Goal: Information Seeking & Learning: Learn about a topic

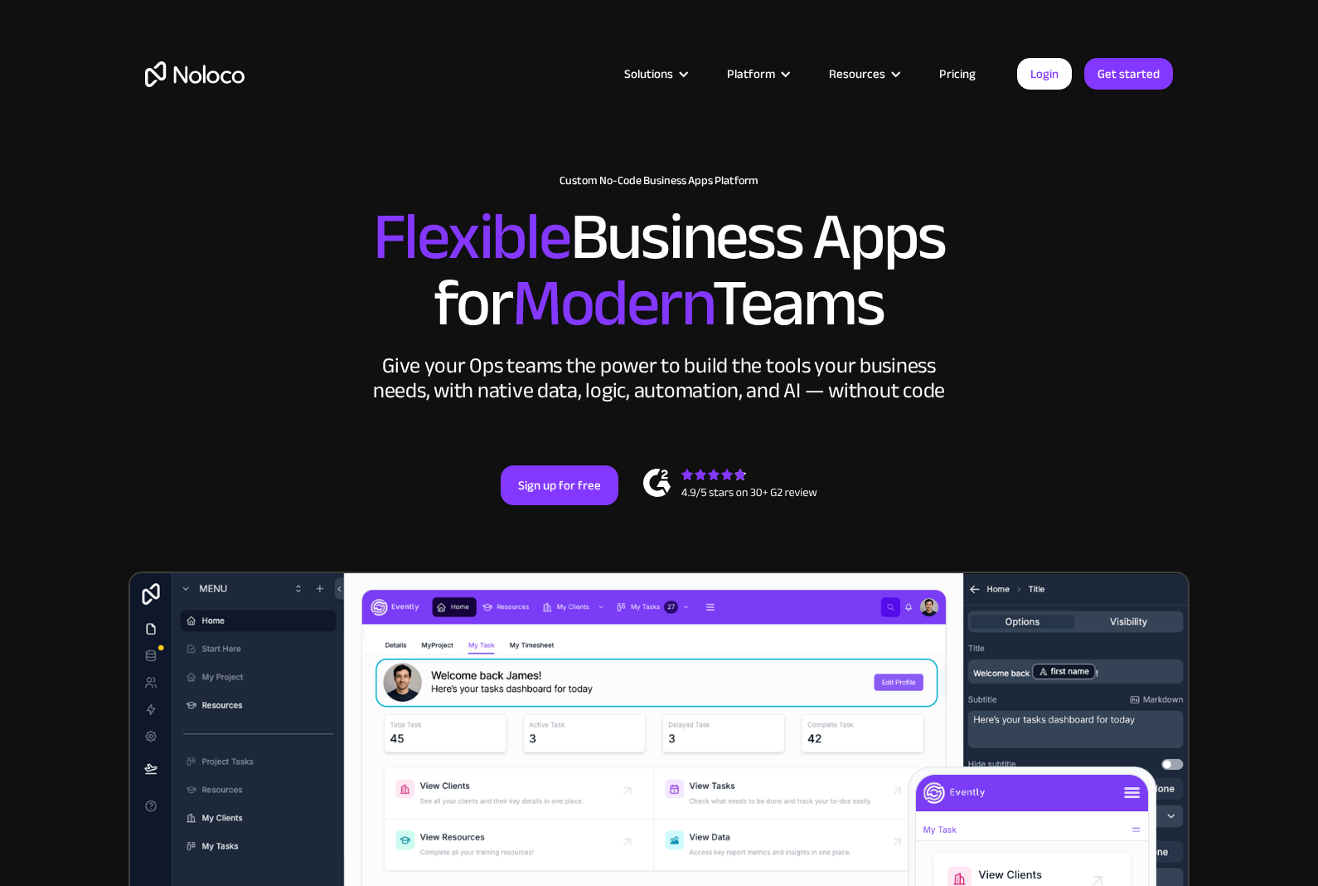
click at [970, 79] on link "Pricing" at bounding box center [958, 74] width 78 height 22
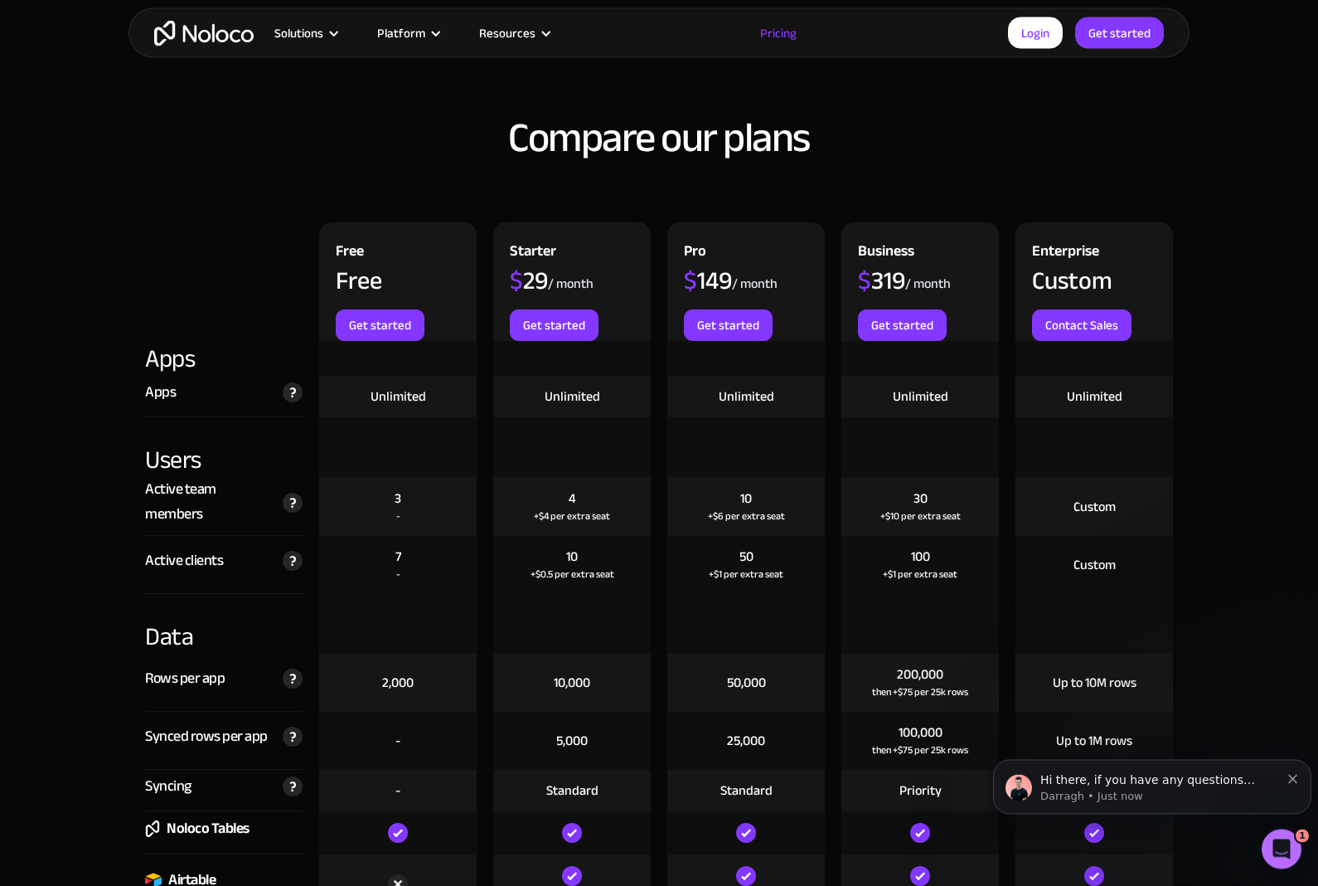
scroll to position [1694, 0]
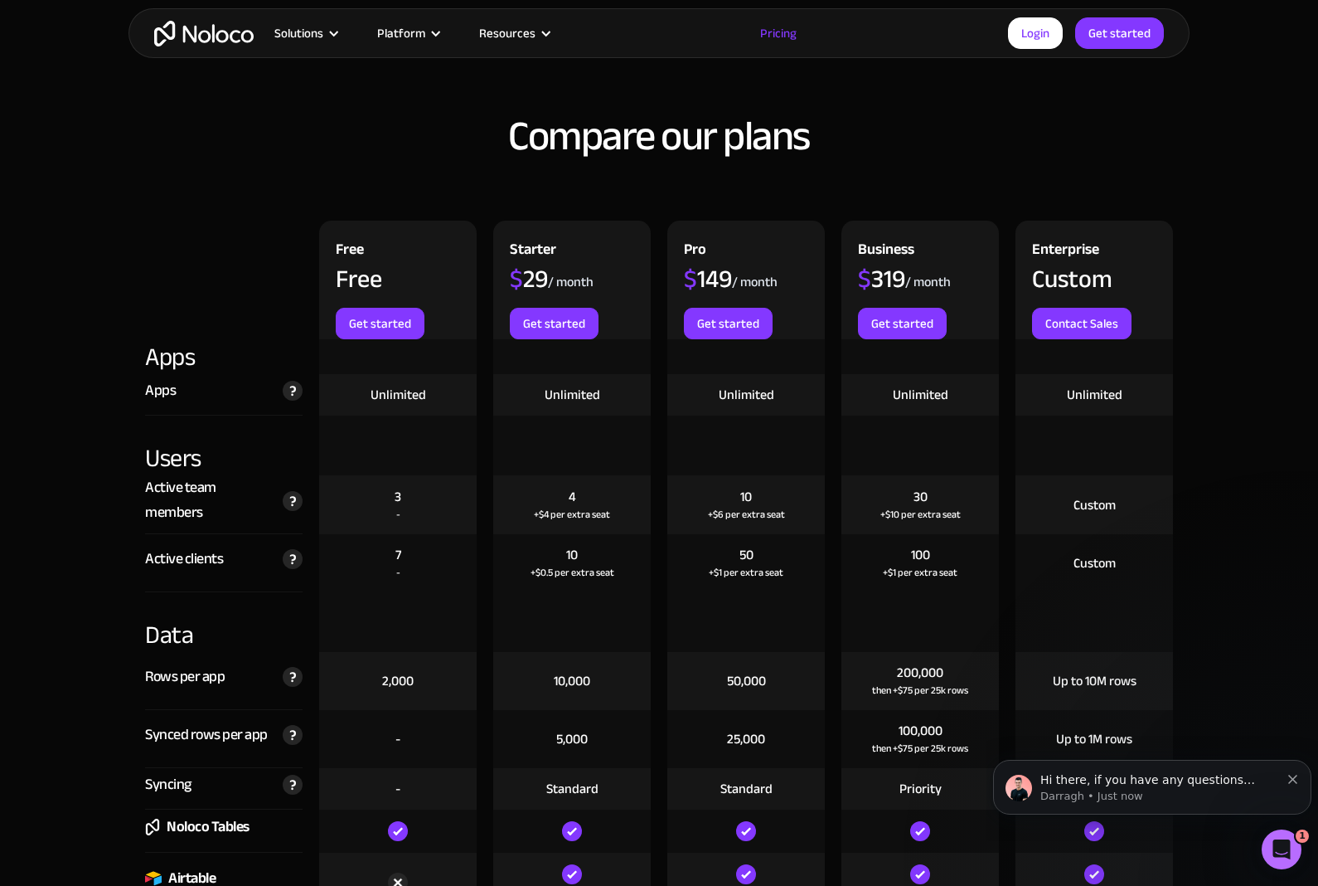
click at [299, 558] on img at bounding box center [293, 559] width 20 height 20
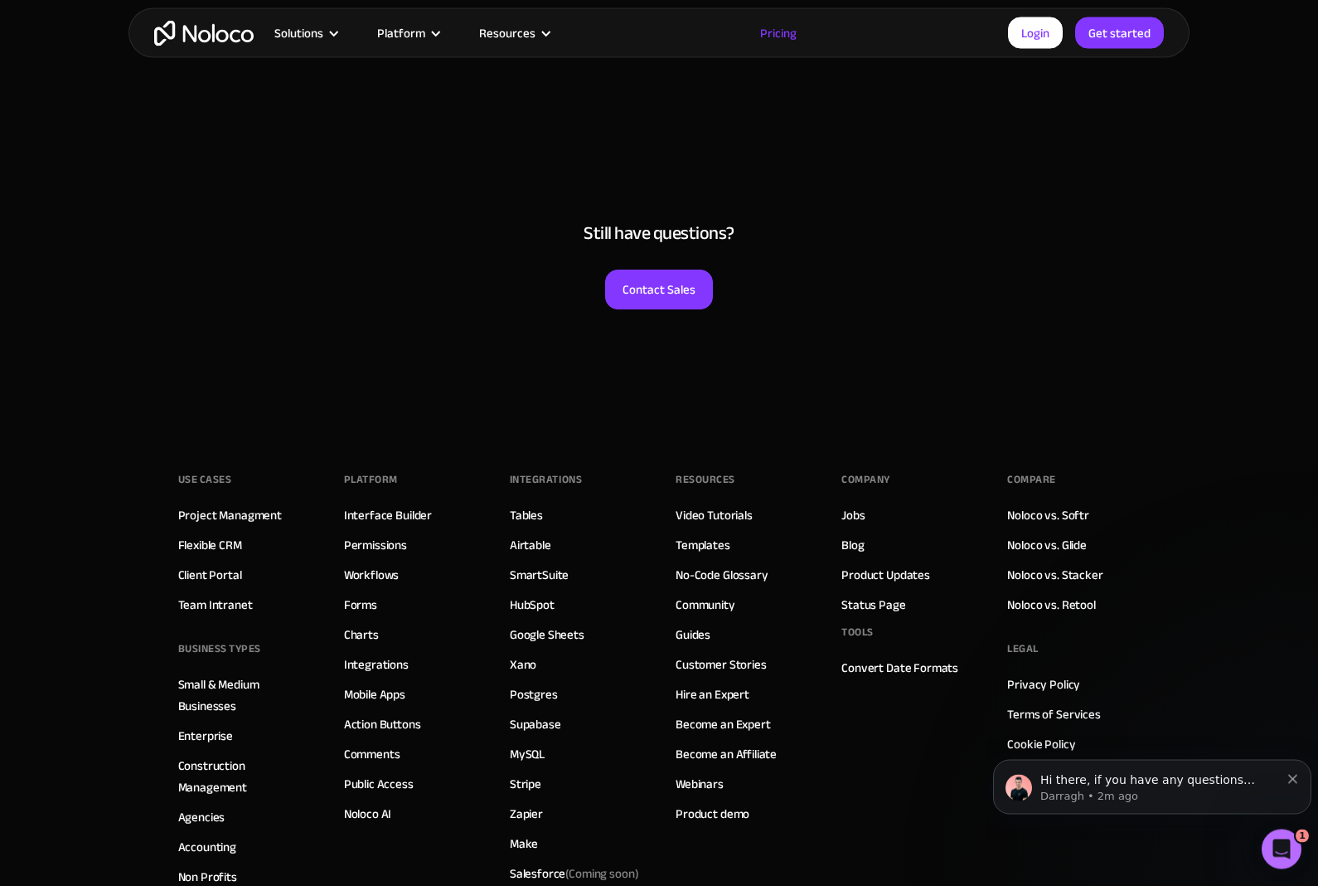
scroll to position [8144, 0]
click at [693, 690] on link "Hire an Expert" at bounding box center [713, 694] width 74 height 22
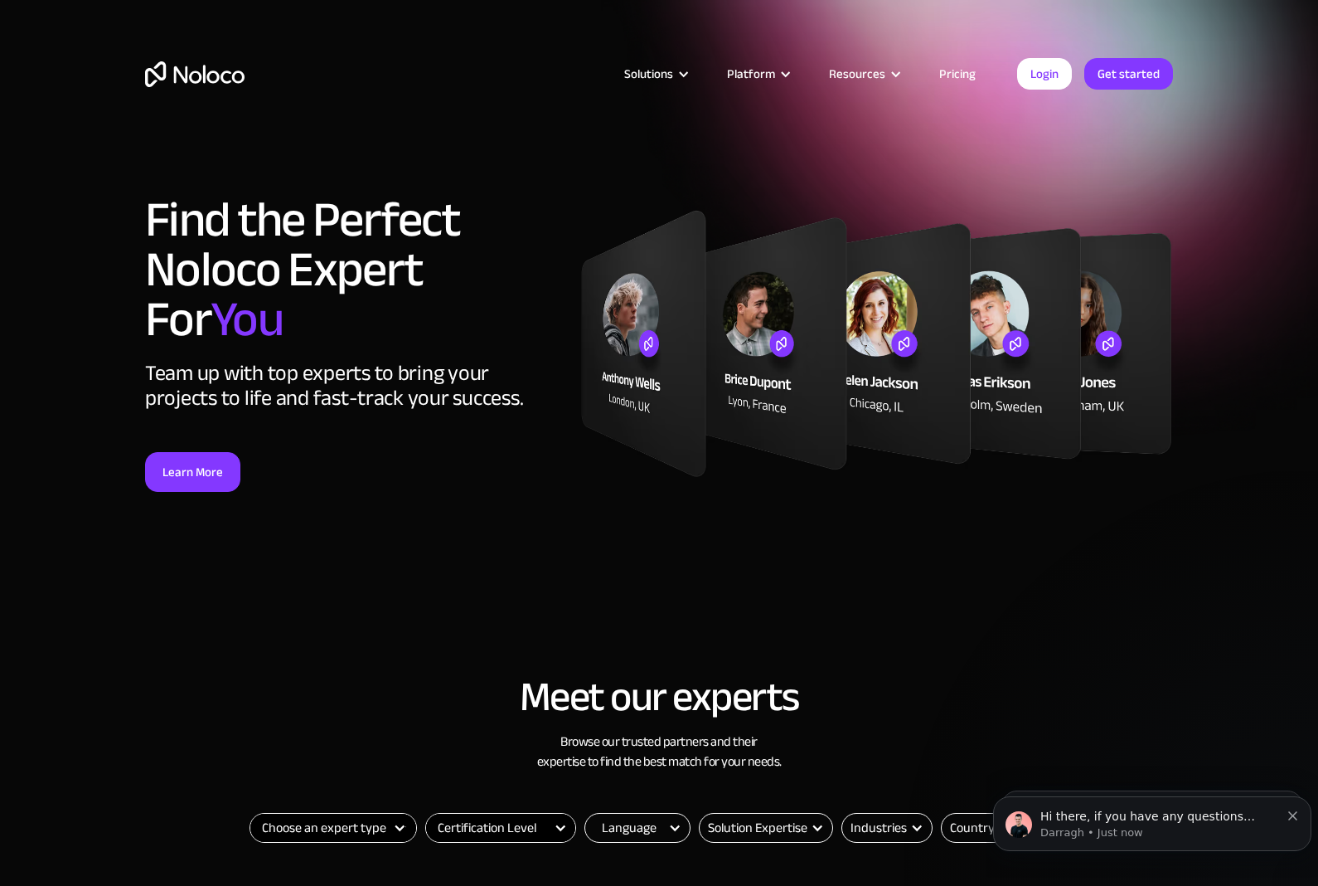
click at [977, 63] on link "Pricing" at bounding box center [958, 74] width 78 height 22
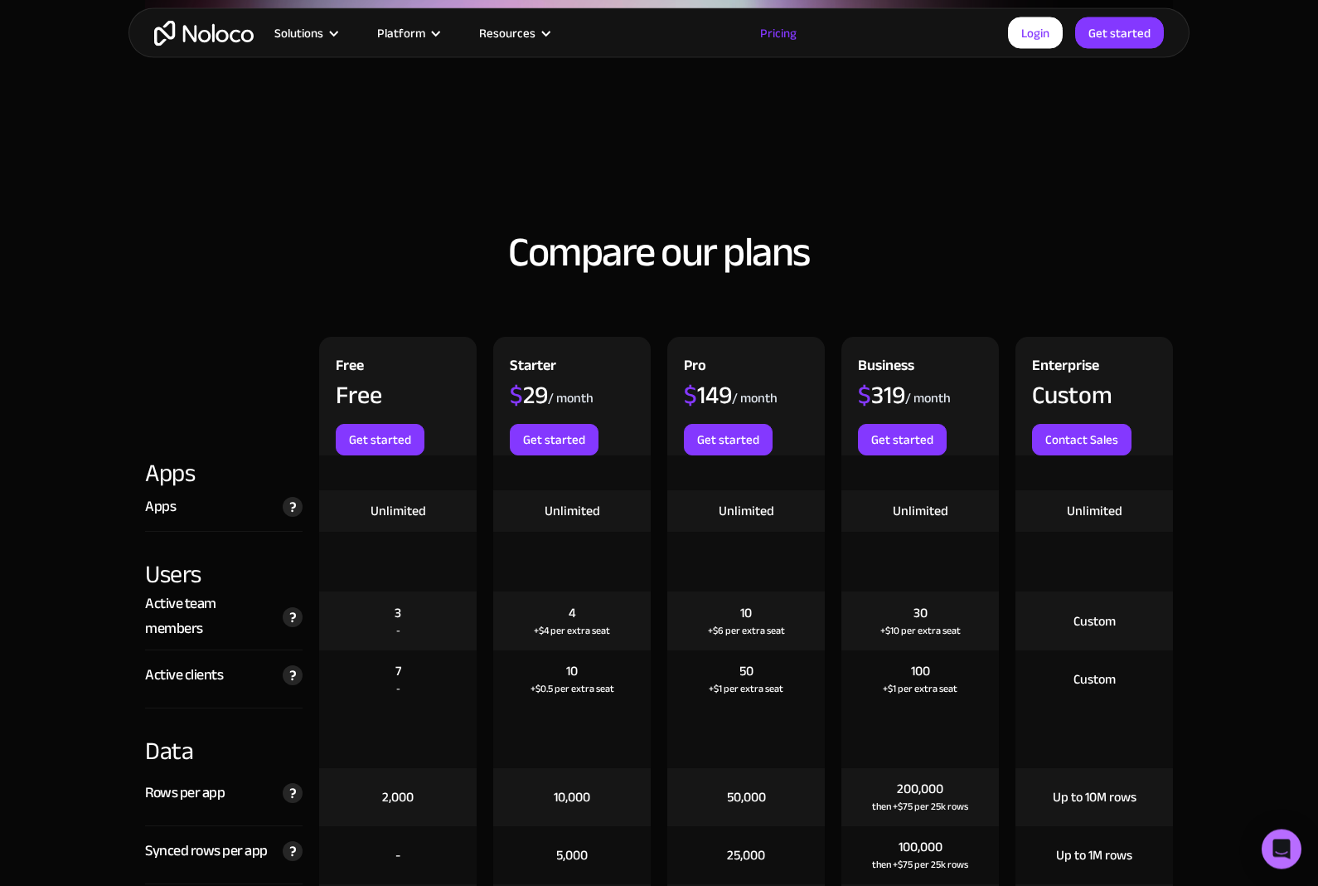
scroll to position [1578, 0]
